Goal: Task Accomplishment & Management: Manage account settings

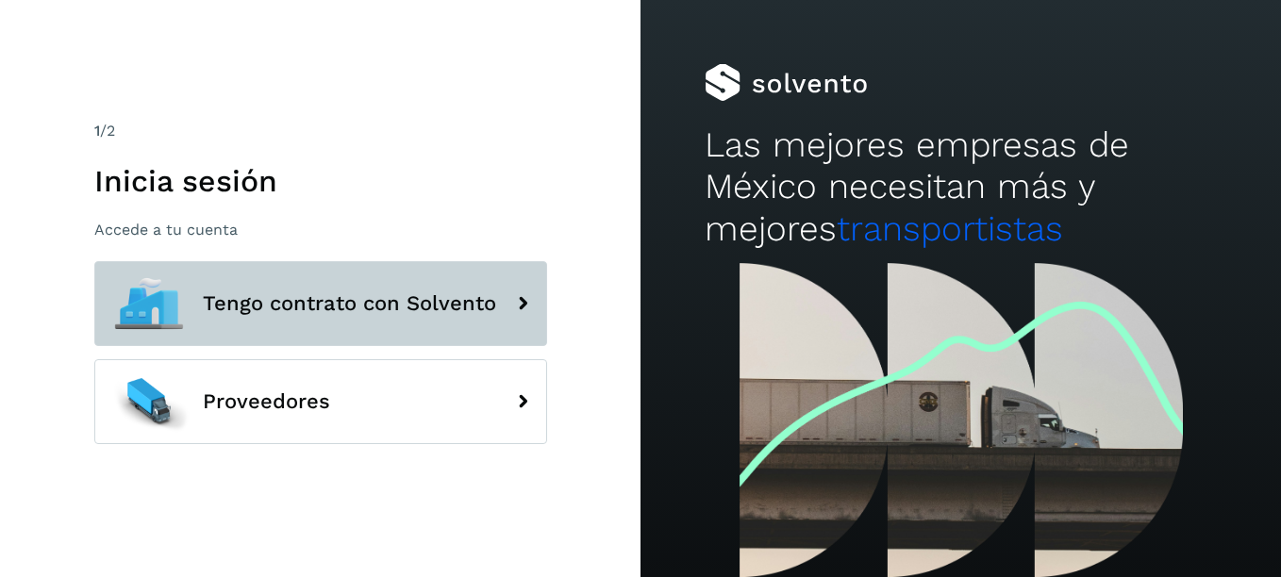
click at [350, 304] on span "Tengo contrato con Solvento" at bounding box center [349, 303] width 293 height 23
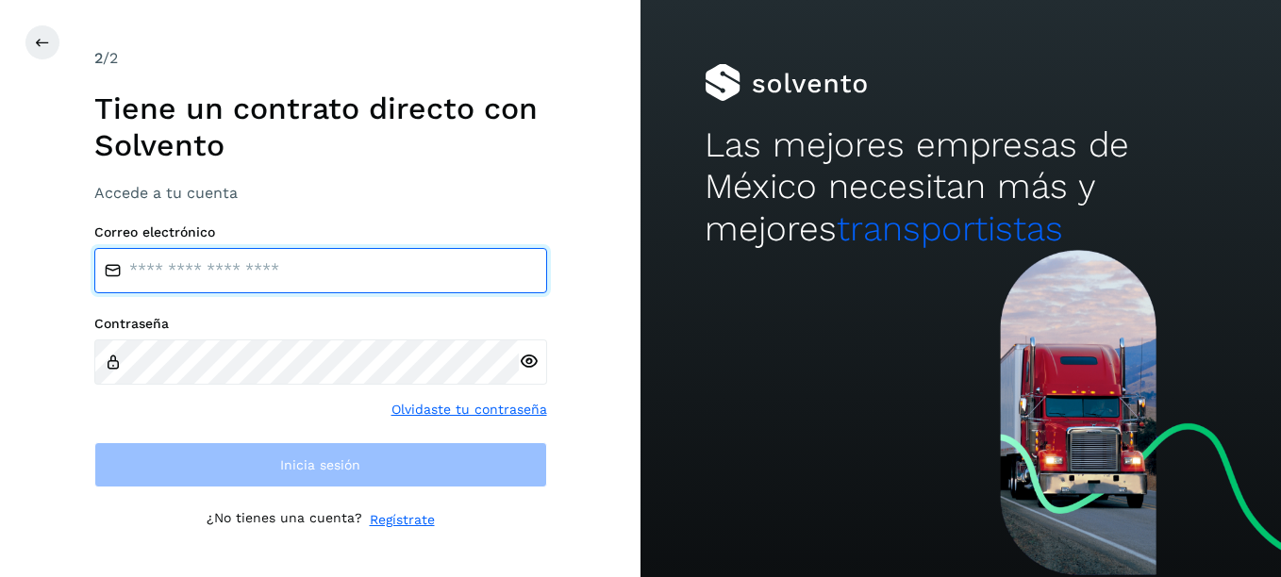
click at [269, 262] on input "email" at bounding box center [320, 270] width 453 height 45
type input "**********"
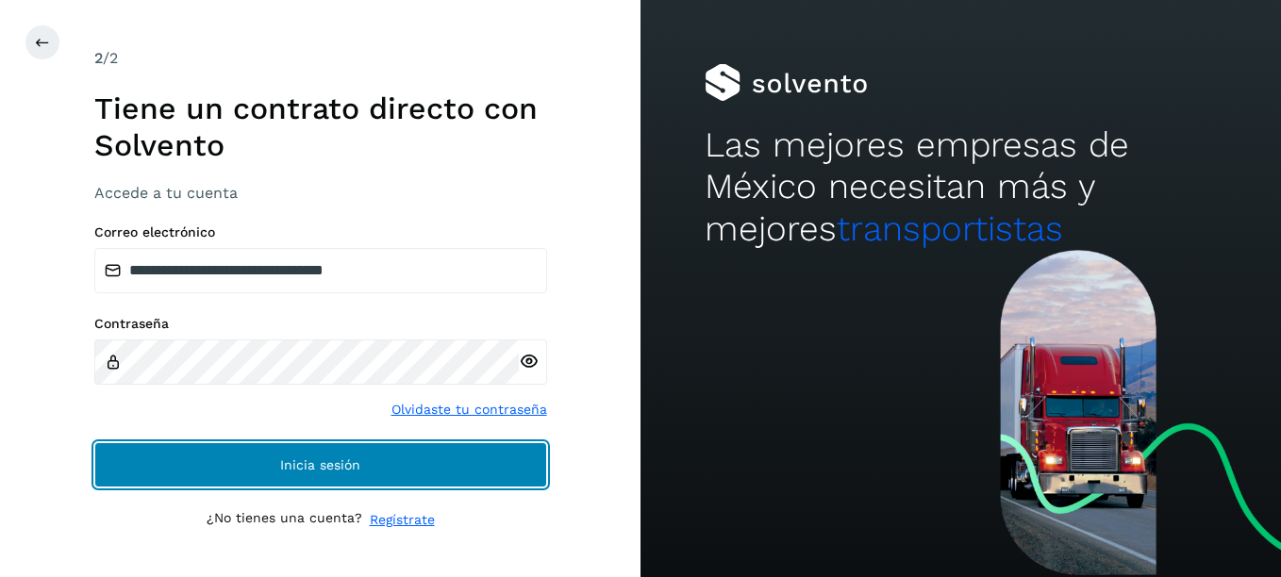
click at [278, 470] on button "Inicia sesión" at bounding box center [320, 464] width 453 height 45
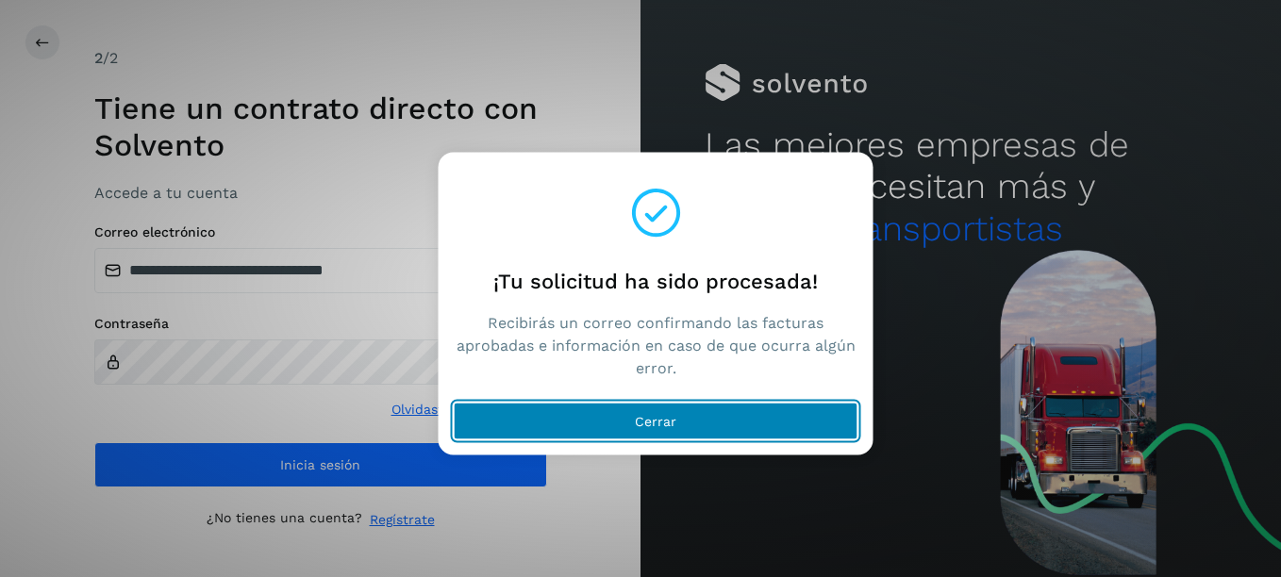
click at [638, 415] on span "Cerrar" at bounding box center [656, 421] width 42 height 13
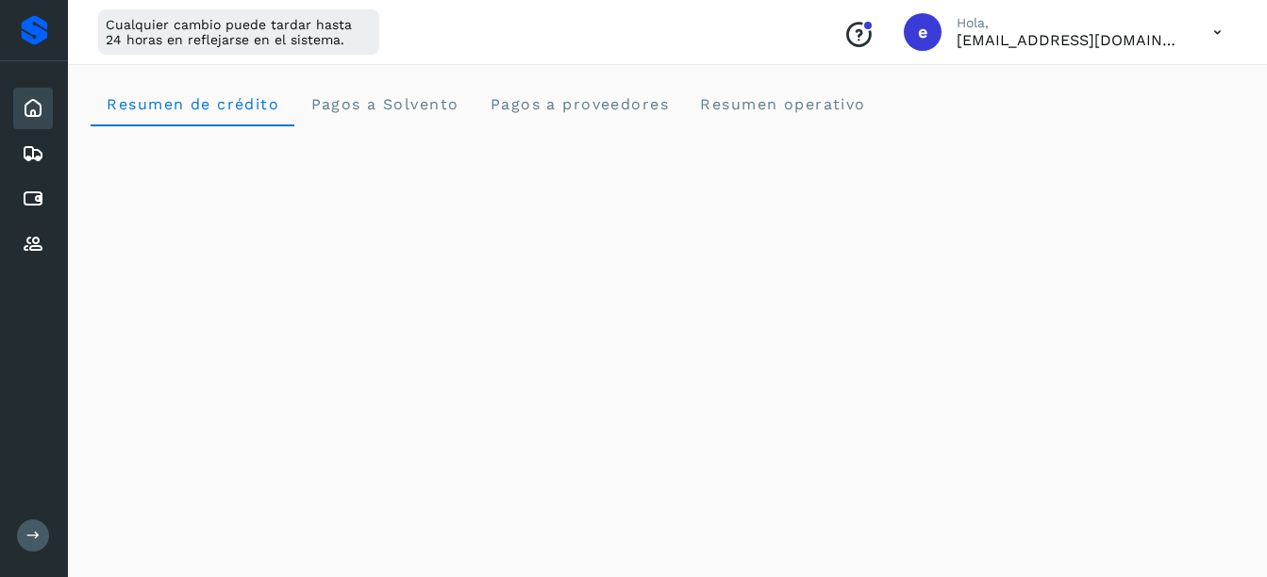
click at [1221, 29] on icon at bounding box center [1217, 32] width 39 height 39
click at [1092, 119] on div "Cerrar sesión" at bounding box center [1123, 122] width 224 height 36
